Goal: Use online tool/utility

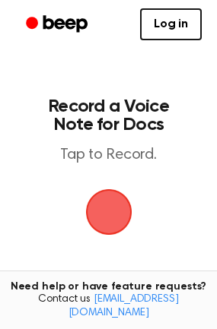
click at [113, 201] on span "button" at bounding box center [108, 212] width 56 height 56
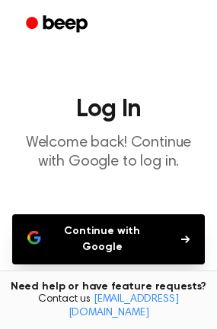
click at [78, 238] on button "Continue with Google" at bounding box center [108, 240] width 193 height 50
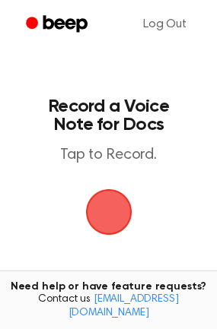
click at [110, 203] on span "button" at bounding box center [108, 211] width 69 height 69
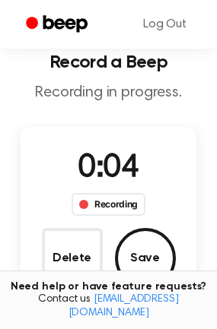
scroll to position [50, 0]
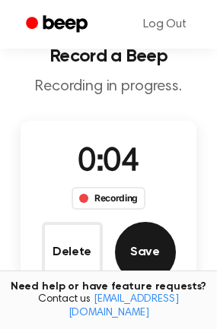
click at [141, 253] on button "Save" at bounding box center [145, 252] width 61 height 61
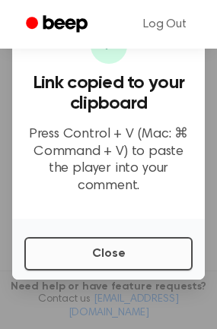
scroll to position [17, 0]
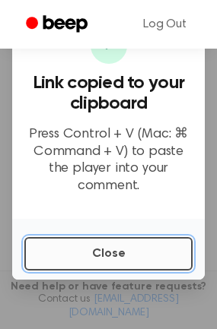
click at [81, 237] on button "Close" at bounding box center [108, 253] width 168 height 33
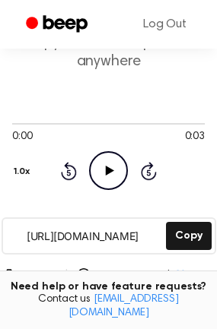
scroll to position [96, 0]
